Goal: Information Seeking & Learning: Learn about a topic

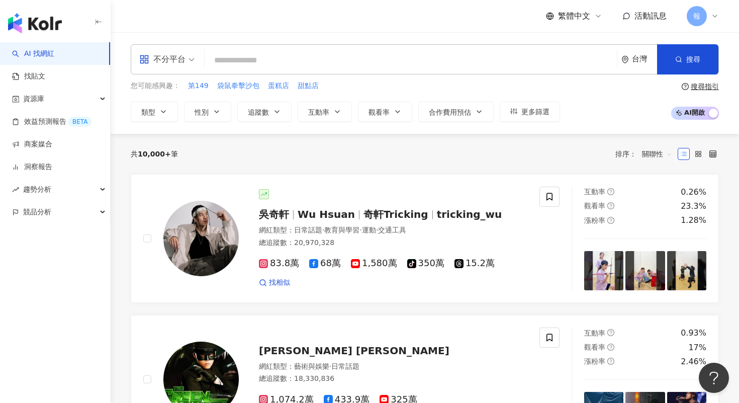
type input "*"
type input "**"
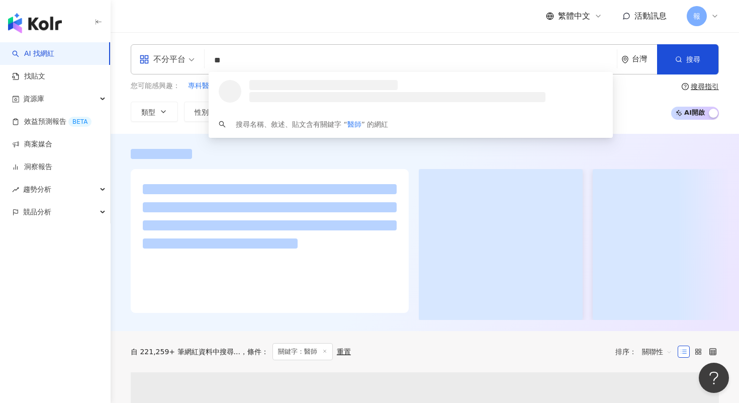
click at [153, 58] on div "不分平台" at bounding box center [162, 59] width 46 height 16
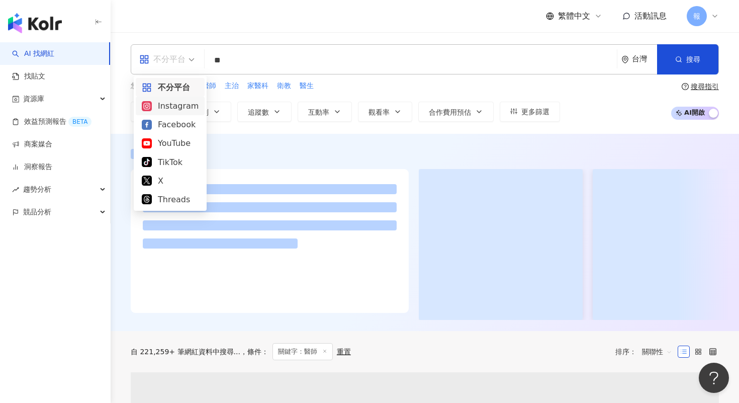
click at [186, 108] on div "Instagram" at bounding box center [170, 105] width 57 height 13
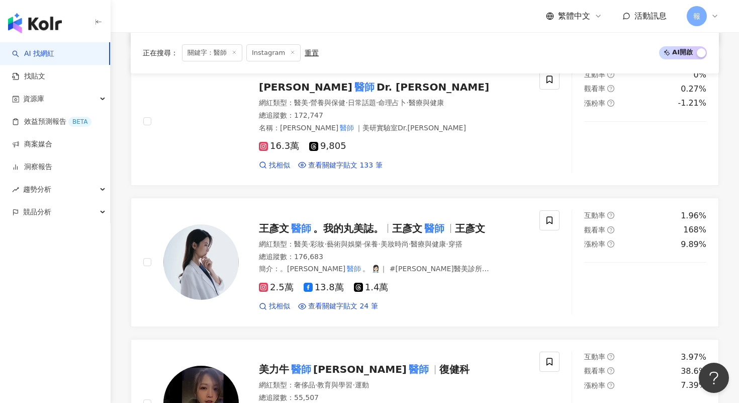
scroll to position [787, 0]
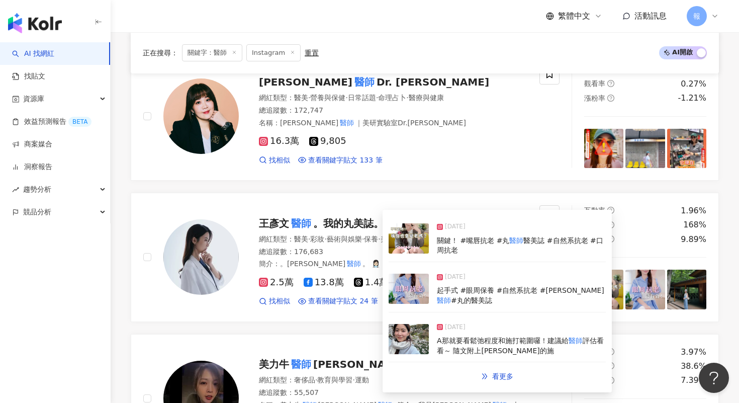
click at [411, 335] on img at bounding box center [408, 339] width 40 height 30
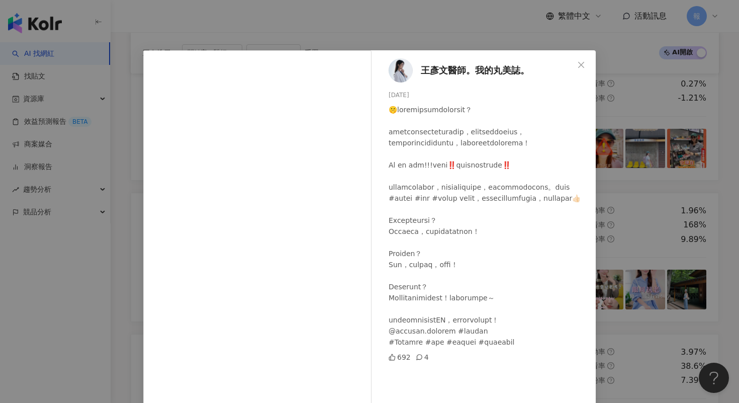
scroll to position [48, 0]
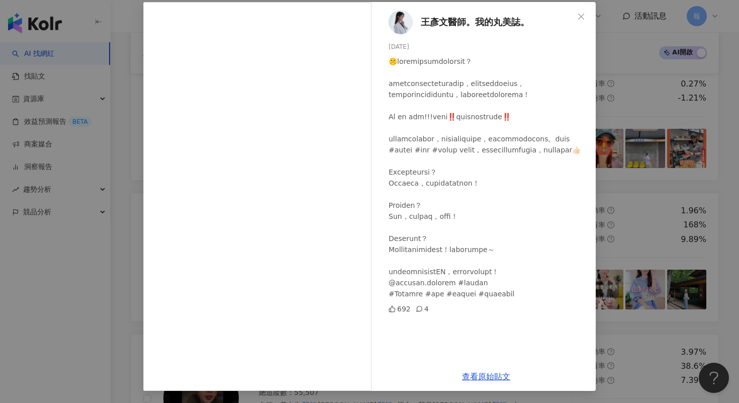
click at [617, 143] on div "[PERSON_NAME]醫師。我的丸美誌。 [DATE] 692 4 查看原始貼文" at bounding box center [369, 201] width 739 height 403
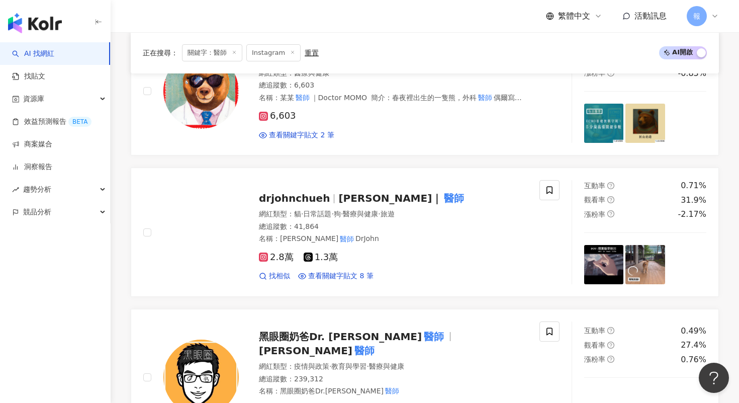
scroll to position [1681, 0]
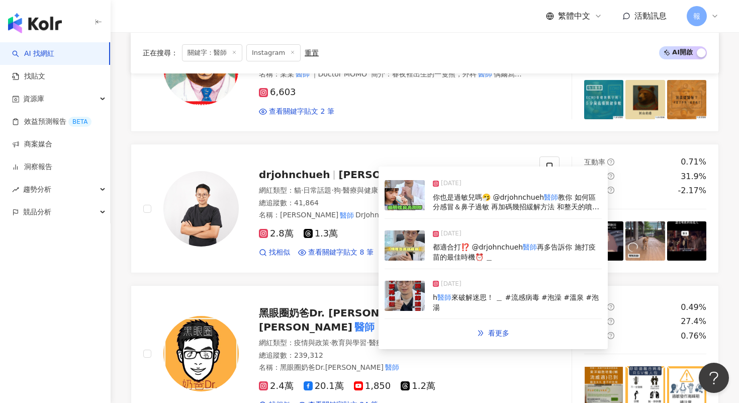
click at [402, 198] on img at bounding box center [404, 195] width 40 height 30
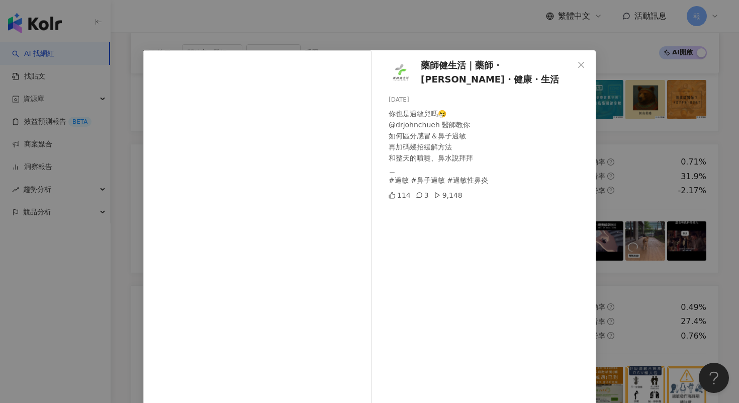
scroll to position [48, 0]
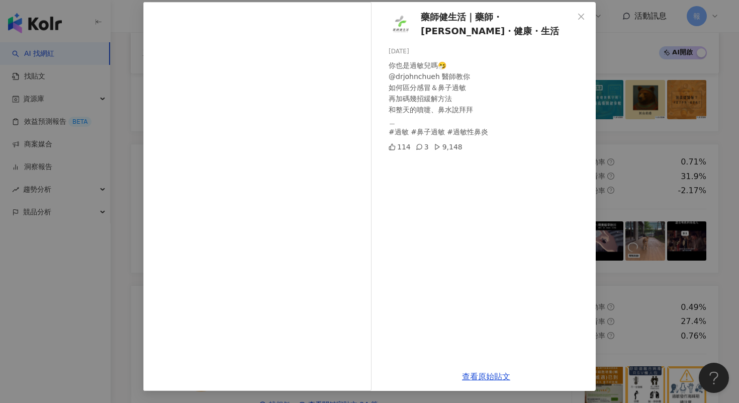
click at [614, 63] on div "藥師健生活｜藥師・[PERSON_NAME]・健康・生活 [DATE] 你也是過敏兒嗎🤧 @drjohnchueh 醫師教你 如何區分感冒＆鼻子過敏 再加碼幾…" at bounding box center [369, 201] width 739 height 403
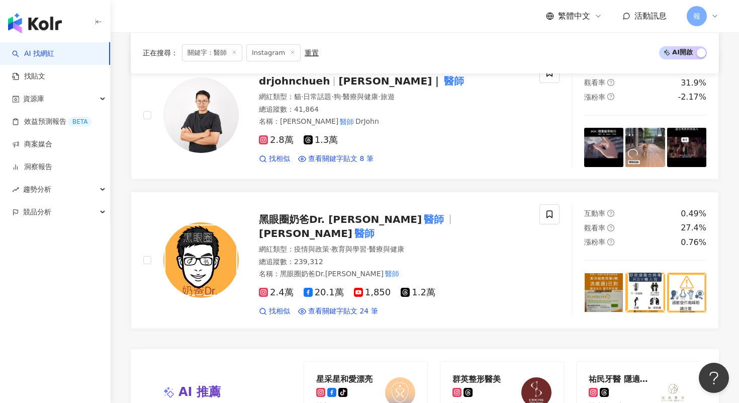
scroll to position [2025, 0]
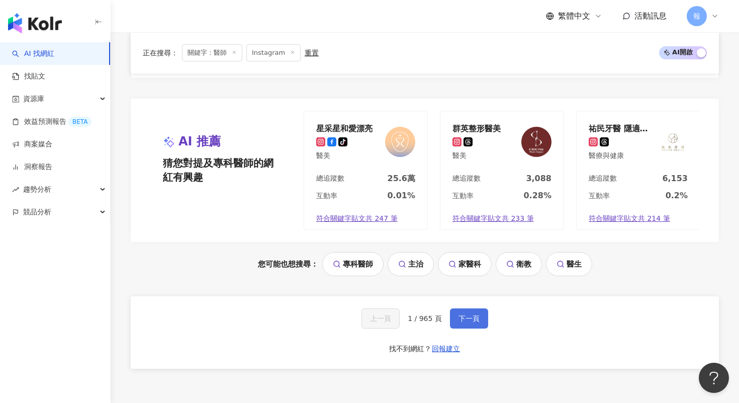
click at [479, 322] on button "下一頁" at bounding box center [469, 318] width 38 height 20
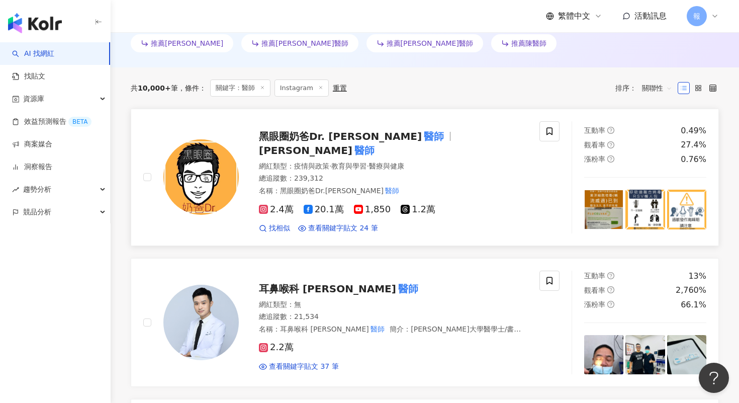
scroll to position [330, 0]
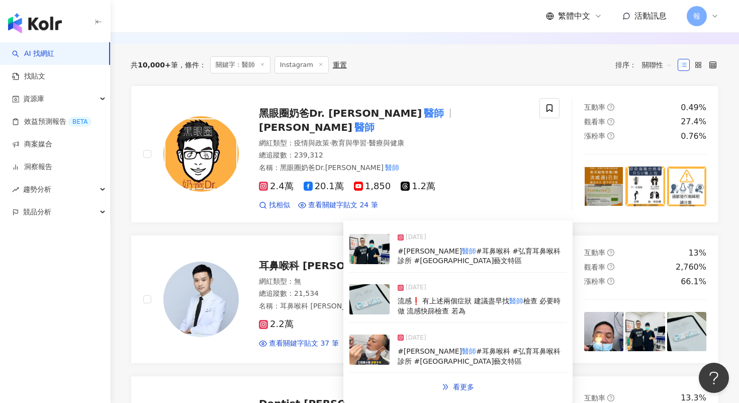
click at [375, 253] on img at bounding box center [369, 249] width 40 height 30
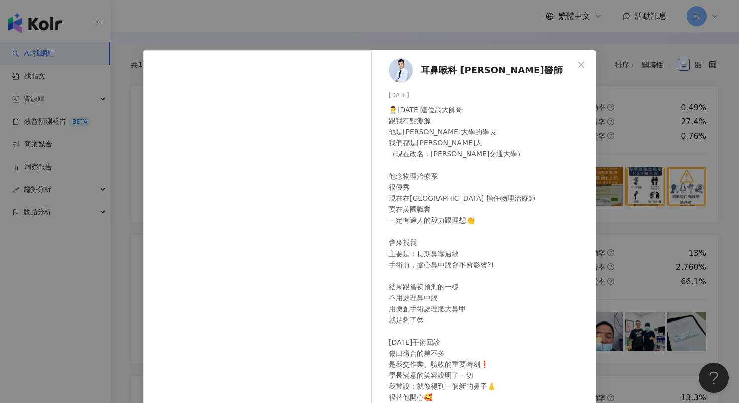
click at [640, 195] on div "耳鼻喉科 [PERSON_NAME]醫師 [DATE] 👨‍⚕️[DATE]這位高大帥哥 跟我有點淵源 他是[PERSON_NAME]大學的學長 我們都是[P…" at bounding box center [369, 201] width 739 height 403
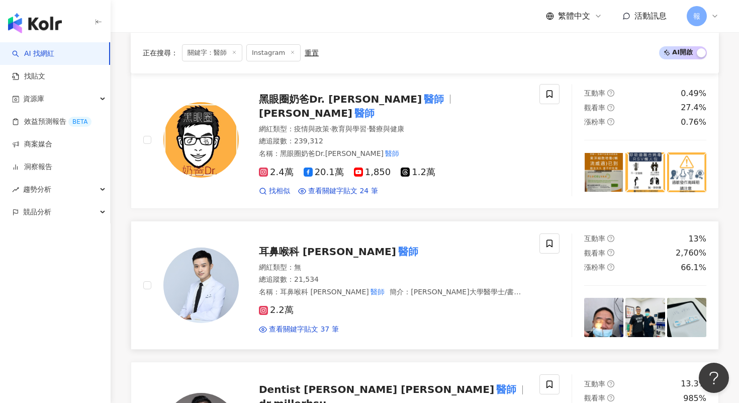
scroll to position [351, 0]
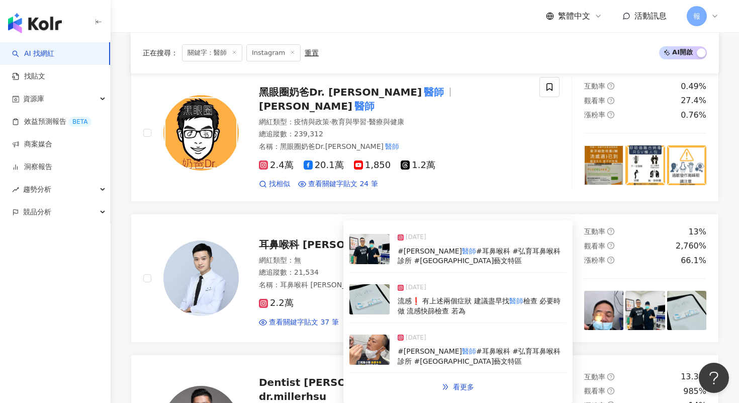
click at [375, 252] on img at bounding box center [369, 249] width 40 height 30
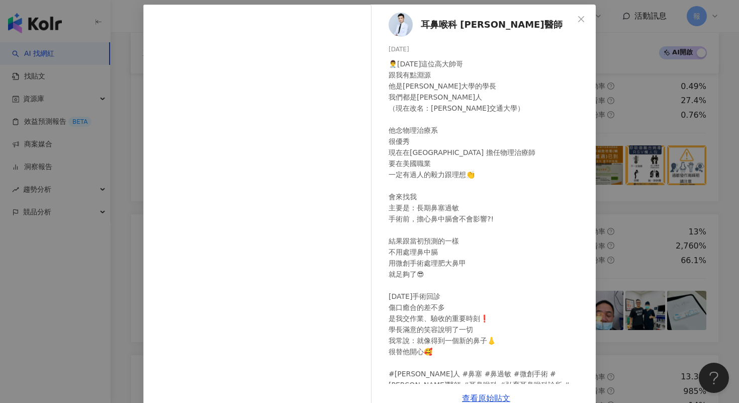
scroll to position [67, 0]
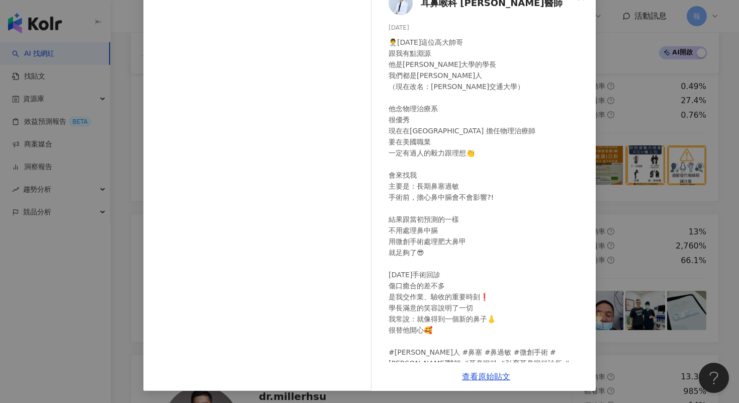
click at [618, 158] on div "耳鼻喉科 [PERSON_NAME]醫師 [DATE] 👨‍⚕️[DATE]這位高大帥哥 跟我有點淵源 他是[PERSON_NAME]大學的學長 我們都是[P…" at bounding box center [369, 201] width 739 height 403
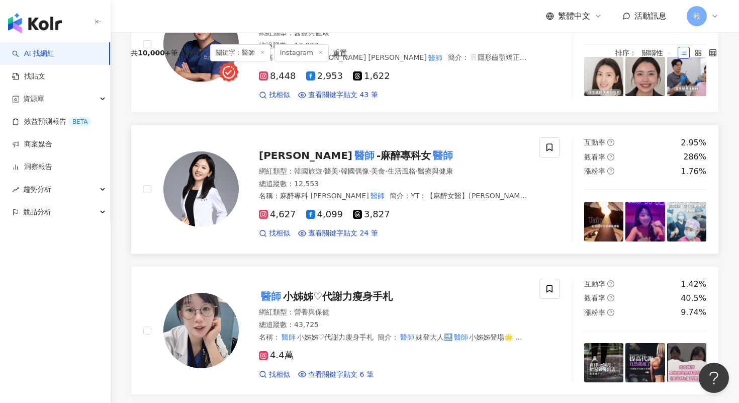
scroll to position [0, 0]
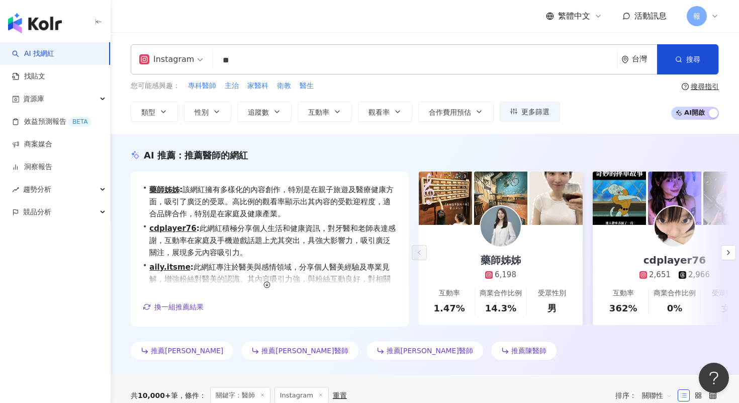
click at [241, 63] on input "**" at bounding box center [414, 60] width 395 height 19
type input "*"
type input "******"
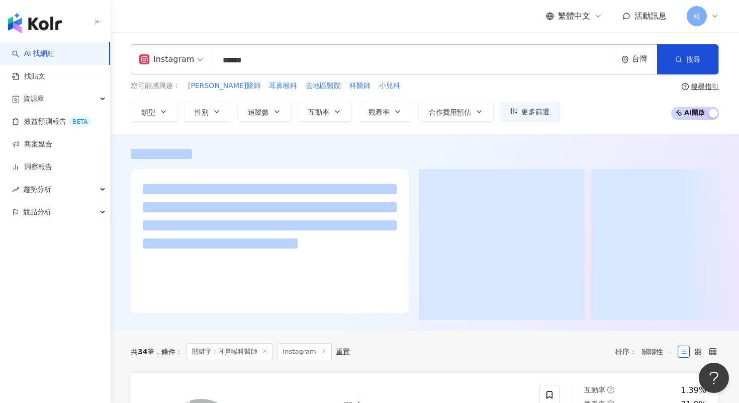
click at [199, 22] on div "繁體中文 活動訊息 報" at bounding box center [425, 16] width 588 height 32
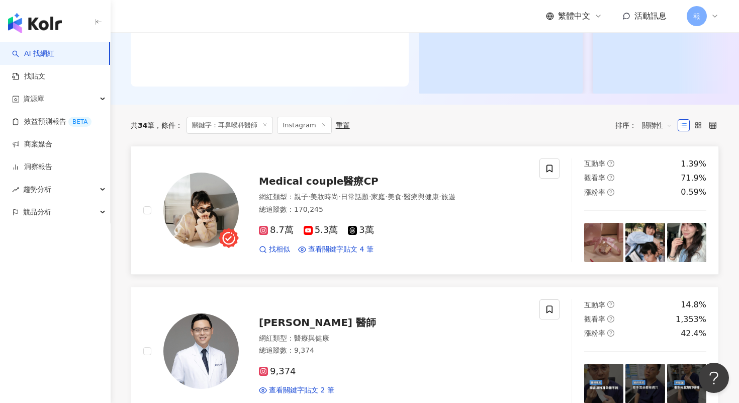
scroll to position [314, 0]
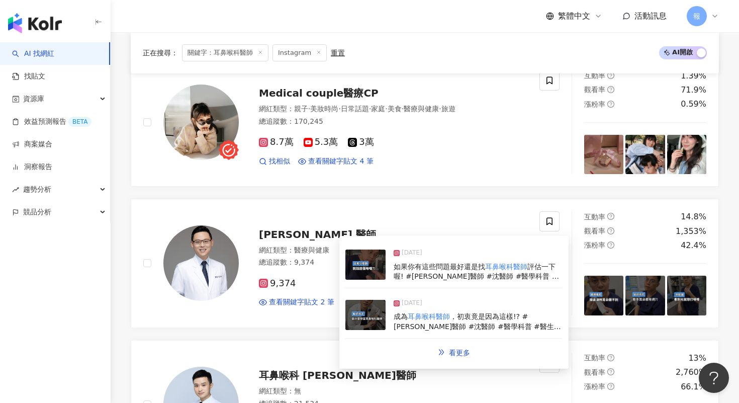
click at [363, 272] on img at bounding box center [365, 264] width 40 height 30
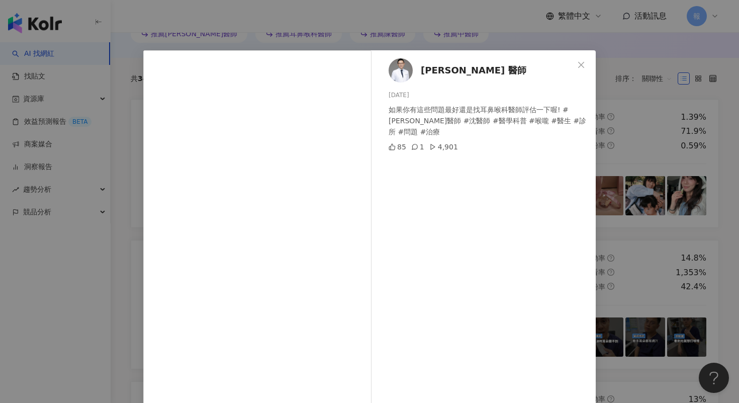
scroll to position [48, 0]
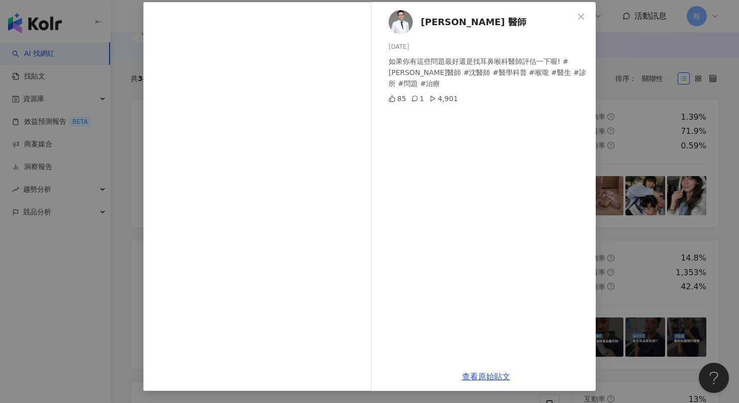
click at [624, 161] on div "[PERSON_NAME] 醫師 [DATE] 如果你有這些問題最好還是找耳鼻喉科醫師評估一下喔! #[PERSON_NAME]醫師 #沈醫師 #醫學科普 #…" at bounding box center [369, 201] width 739 height 403
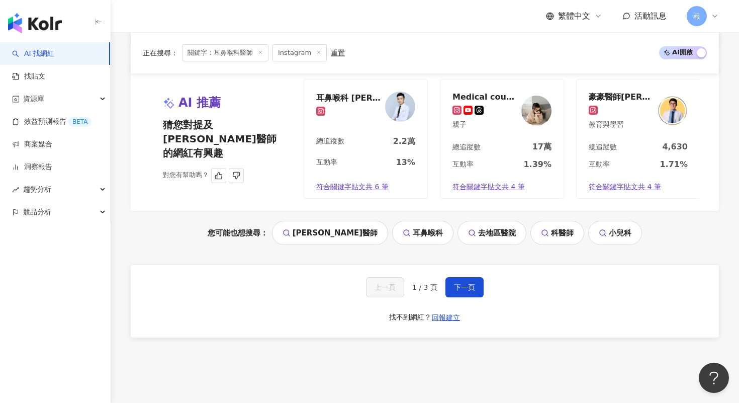
scroll to position [2128, 0]
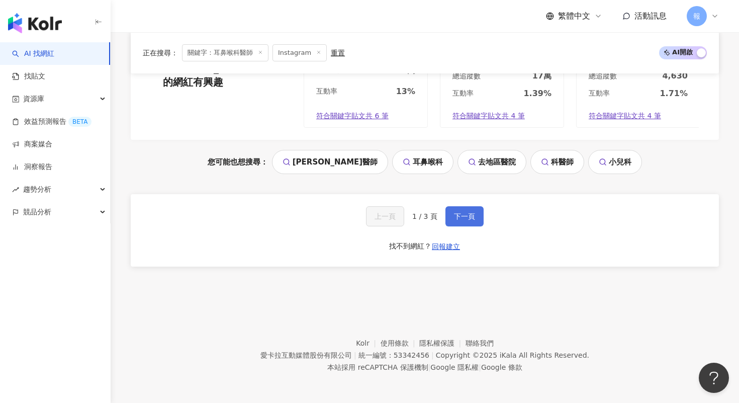
click at [480, 216] on button "下一頁" at bounding box center [464, 216] width 38 height 20
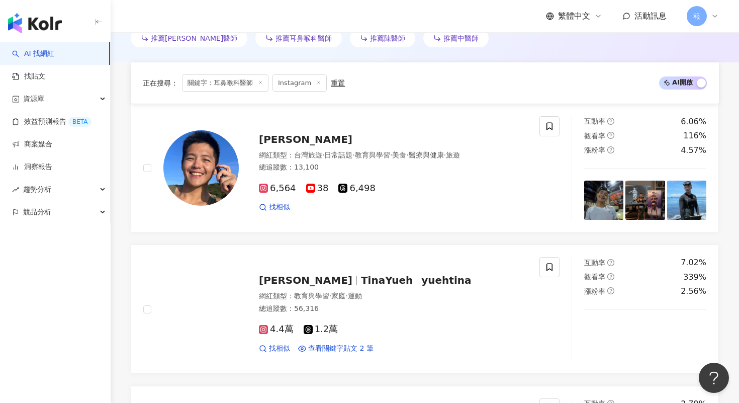
scroll to position [442, 0]
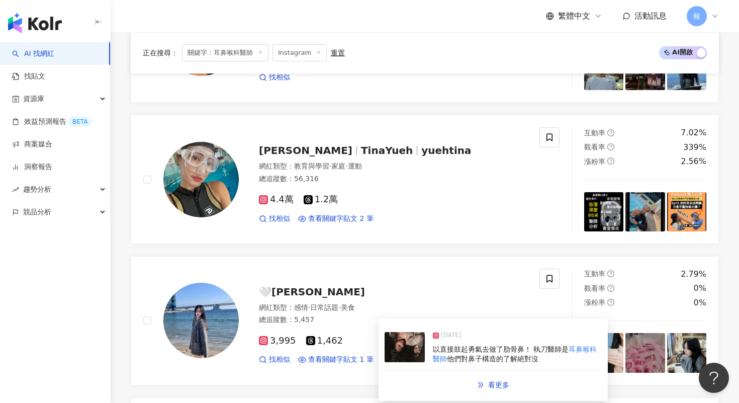
click at [404, 351] on img at bounding box center [404, 347] width 40 height 30
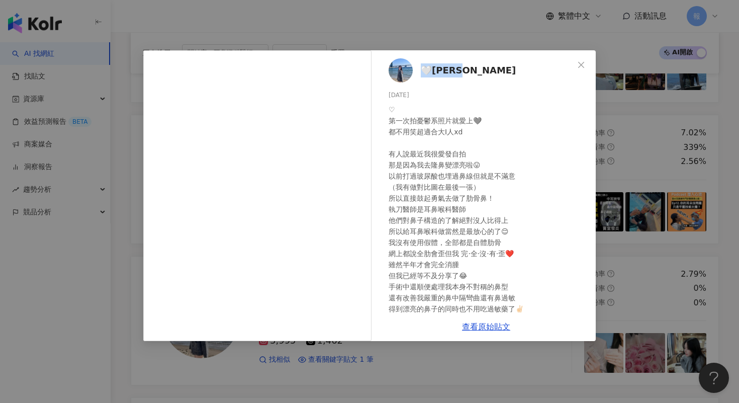
drag, startPoint x: 462, startPoint y: 72, endPoint x: 422, endPoint y: 72, distance: 40.2
click at [422, 72] on div "🤍[PERSON_NAME] [DATE] ♡ 第一次拍憂鬱系照片就愛上🩶 都不用笑超適合大I人xd 有人說最近我很愛發自拍 那是因為我去隆鼻變漂亮啦😛 以前…" at bounding box center [485, 181] width 219 height 262
copy span "🤍[PERSON_NAME]"
click at [628, 184] on div "🤍[PERSON_NAME] [DATE] ♡ 第一次拍憂鬱系照片就愛上🩶 都不用笑超適合大I人xd 有人說最近我很愛發自拍 那是因為我去隆鼻變漂亮啦😛 以前…" at bounding box center [369, 201] width 739 height 403
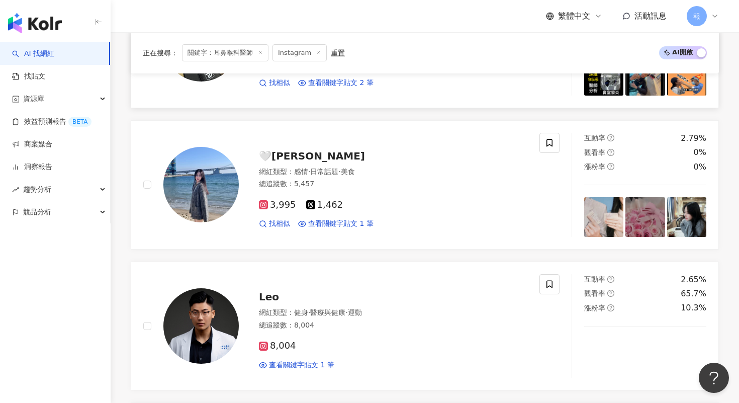
scroll to position [771, 0]
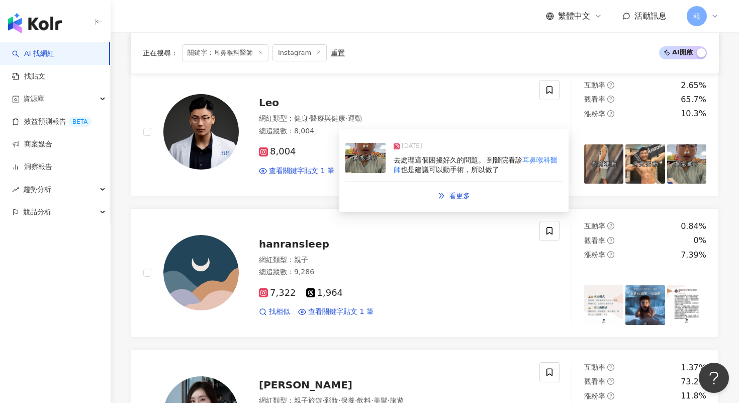
click at [360, 165] on img at bounding box center [365, 158] width 40 height 30
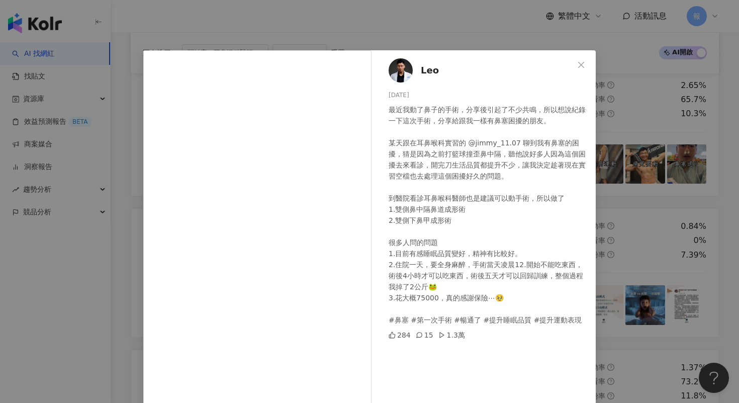
scroll to position [48, 0]
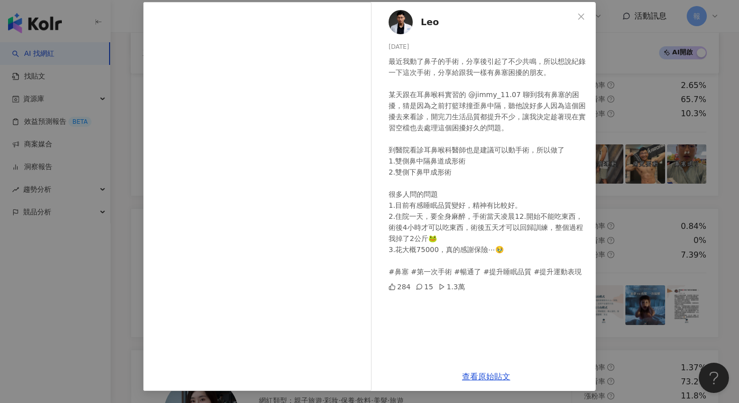
click at [669, 181] on div "[PERSON_NAME] [DATE] 最近我動了鼻子的手術，分享後引起了不少共鳴，所以想說紀錄一下這次手術，分享給跟我一樣有鼻塞困擾的朋友。 某天跟在耳鼻…" at bounding box center [369, 201] width 739 height 403
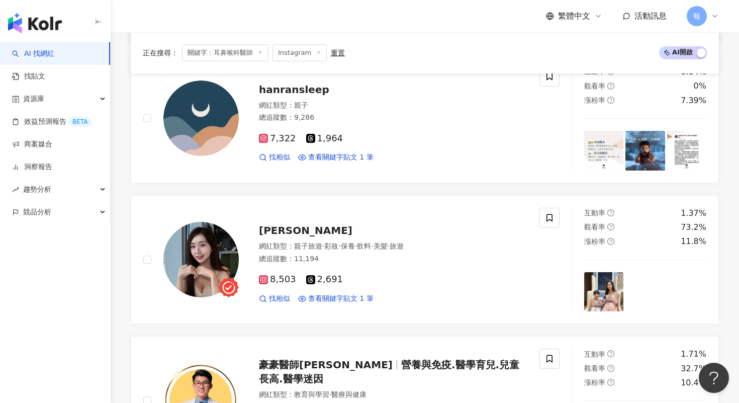
scroll to position [998, 0]
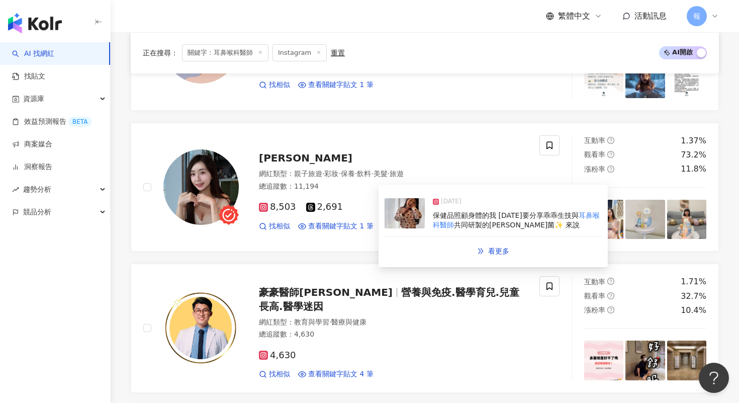
click at [410, 213] on img at bounding box center [404, 213] width 40 height 30
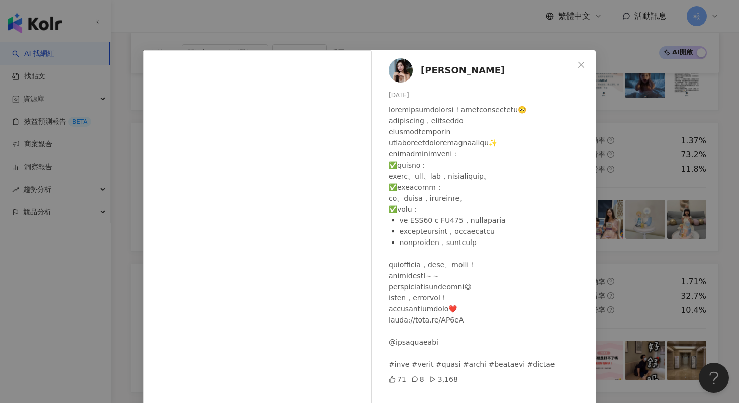
scroll to position [48, 0]
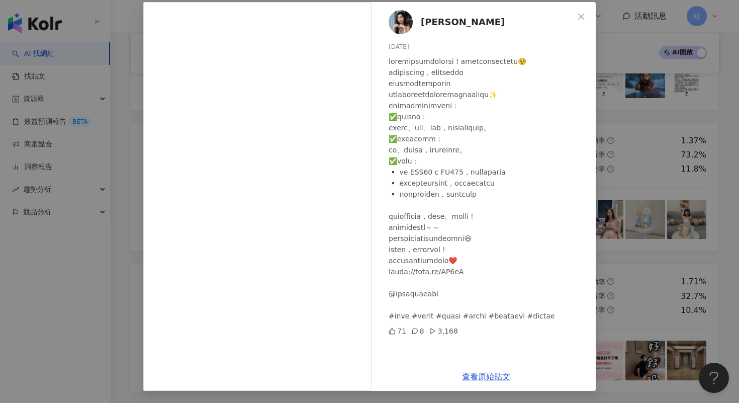
click at [641, 230] on div "[PERSON_NAME] [DATE] 71 8 3,168 查看原始貼文" at bounding box center [369, 201] width 739 height 403
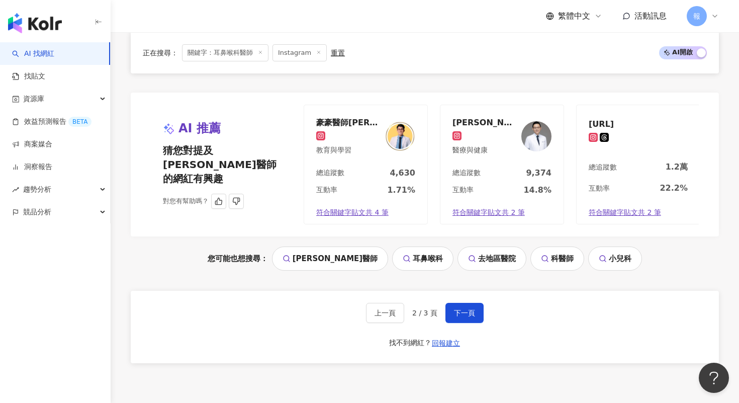
scroll to position [2088, 0]
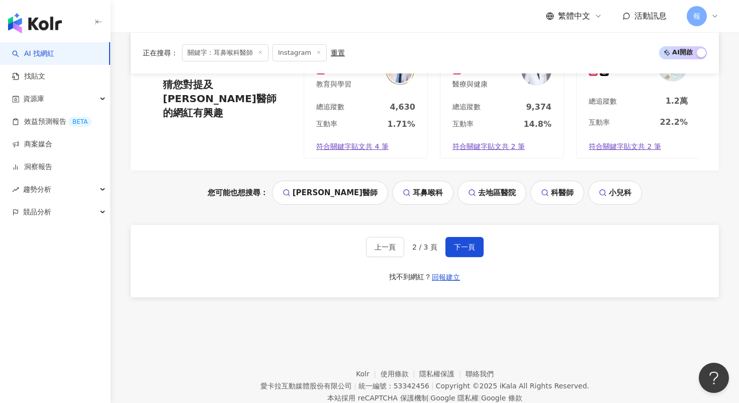
click at [466, 235] on div "上一頁 2 / 3 頁 下一頁 找不到網紅？ 回報建立" at bounding box center [425, 261] width 588 height 72
click at [459, 250] on span "下一頁" at bounding box center [464, 247] width 21 height 8
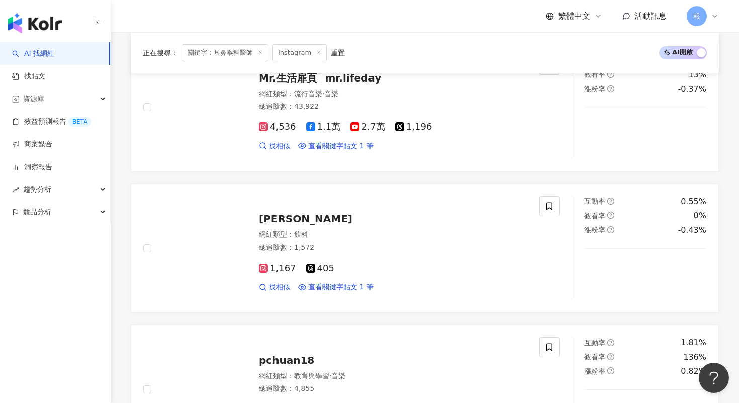
scroll to position [1403, 0]
